Goal: Task Accomplishment & Management: Use online tool/utility

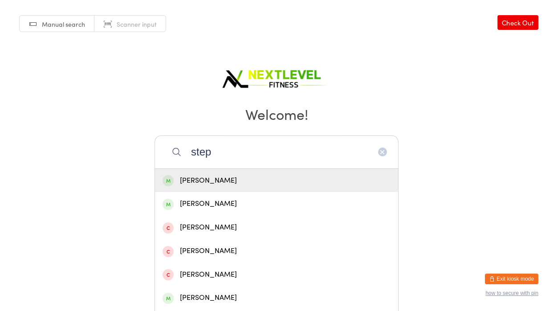
type input "step"
click at [215, 177] on div "[PERSON_NAME]" at bounding box center [276, 180] width 228 height 12
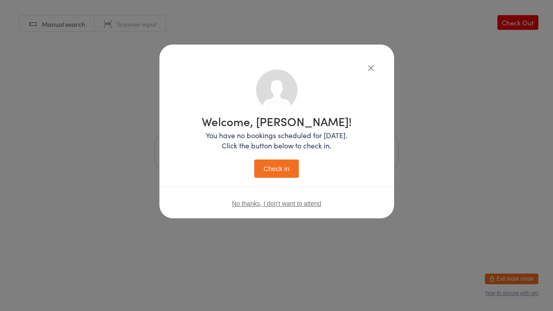
click at [292, 167] on button "Check in" at bounding box center [276, 168] width 45 height 18
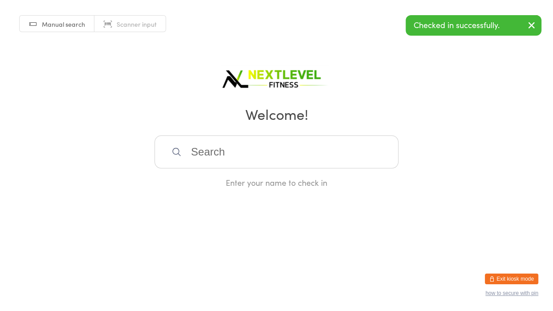
click at [288, 160] on input "search" at bounding box center [276, 151] width 244 height 33
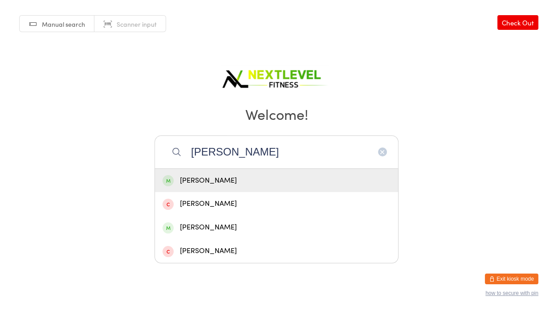
type input "[PERSON_NAME]"
click at [236, 185] on div "[PERSON_NAME]" at bounding box center [276, 180] width 228 height 12
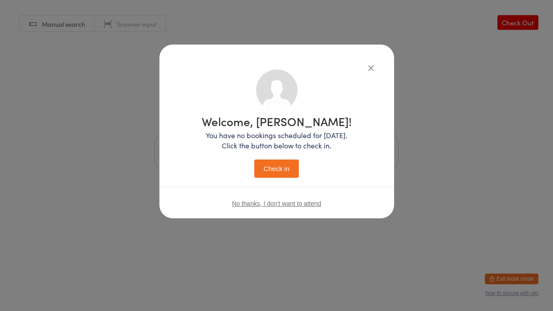
click at [280, 170] on button "Check in" at bounding box center [276, 168] width 45 height 18
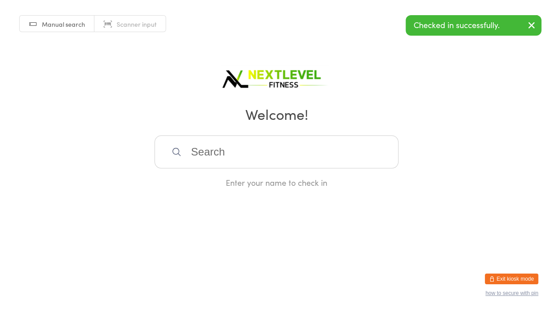
click at [240, 155] on input "search" at bounding box center [276, 151] width 244 height 33
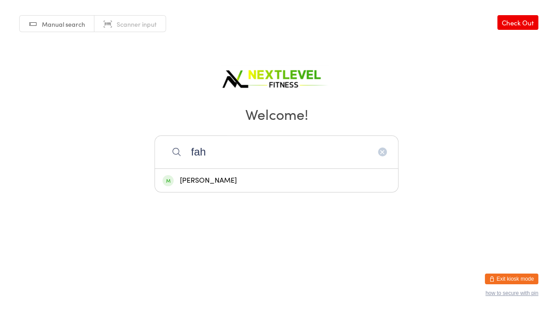
type input "fah"
click at [242, 183] on div "[PERSON_NAME]" at bounding box center [276, 180] width 228 height 12
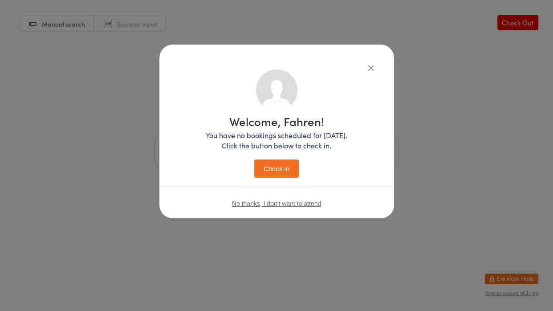
click at [262, 175] on button "Check in" at bounding box center [276, 168] width 45 height 18
